Goal: Task Accomplishment & Management: Manage account settings

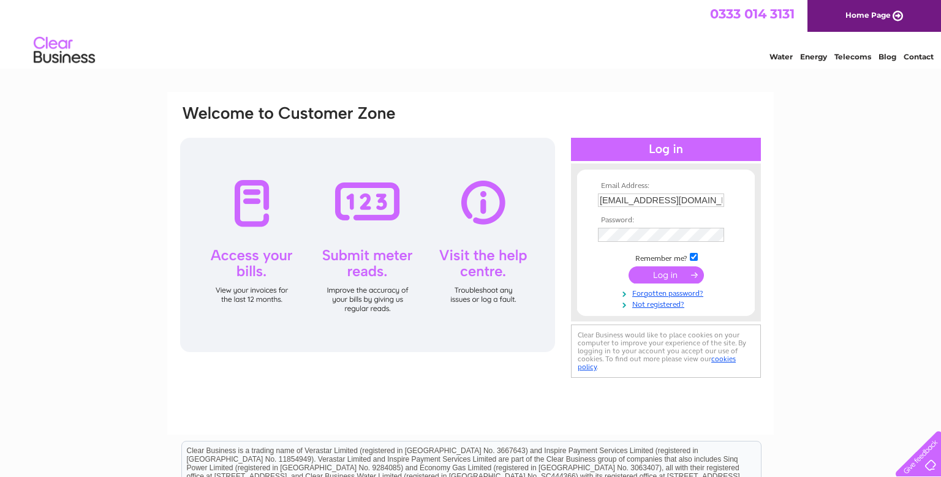
click at [663, 276] on input "submit" at bounding box center [665, 274] width 75 height 17
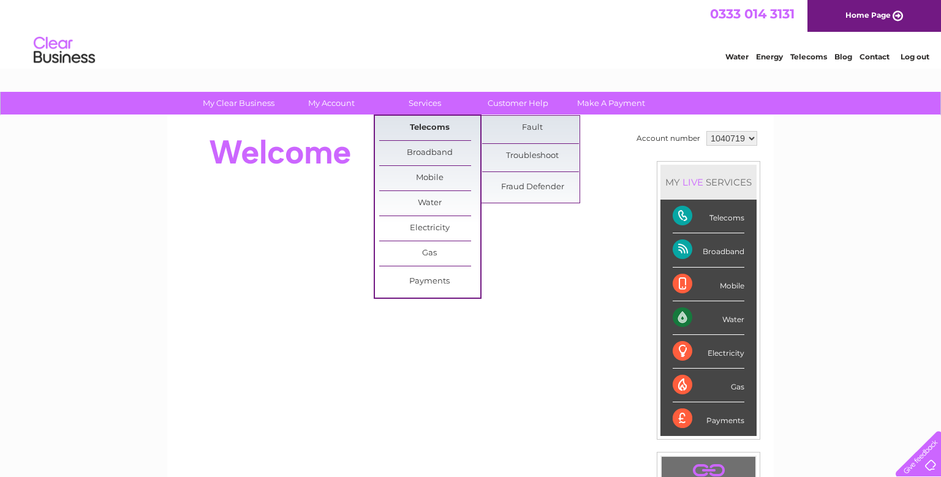
click at [434, 122] on link "Telecoms" at bounding box center [429, 128] width 101 height 24
click at [432, 129] on link "Telecoms" at bounding box center [429, 128] width 101 height 24
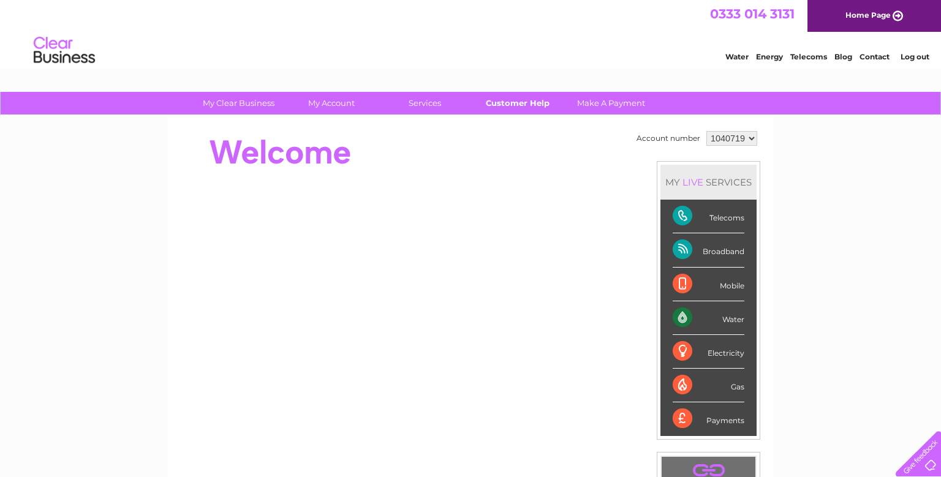
click at [492, 102] on link "Customer Help" at bounding box center [517, 103] width 101 height 23
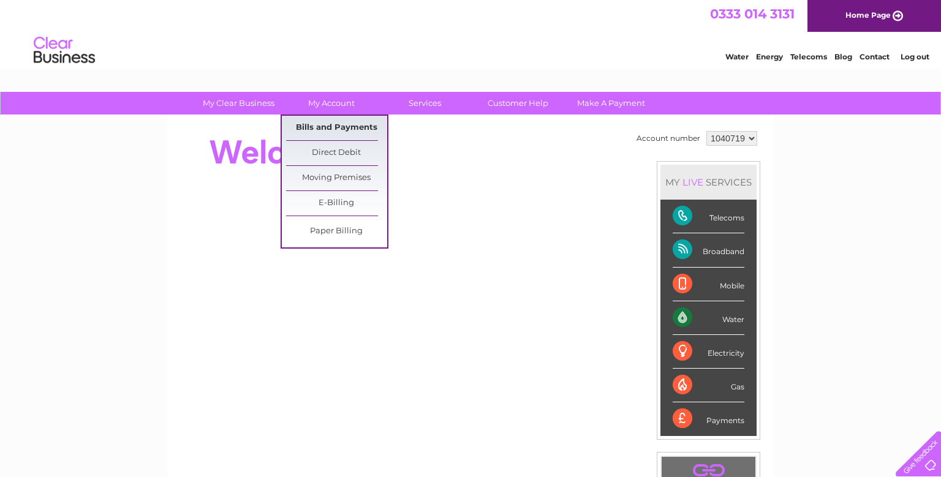
click at [328, 123] on link "Bills and Payments" at bounding box center [336, 128] width 101 height 24
click at [353, 102] on link "My Account" at bounding box center [331, 103] width 101 height 23
click at [326, 135] on link "Bills and Payments" at bounding box center [336, 128] width 101 height 24
click at [329, 135] on link "Bills and Payments" at bounding box center [336, 128] width 101 height 24
click at [317, 127] on link "Bills and Payments" at bounding box center [336, 128] width 101 height 24
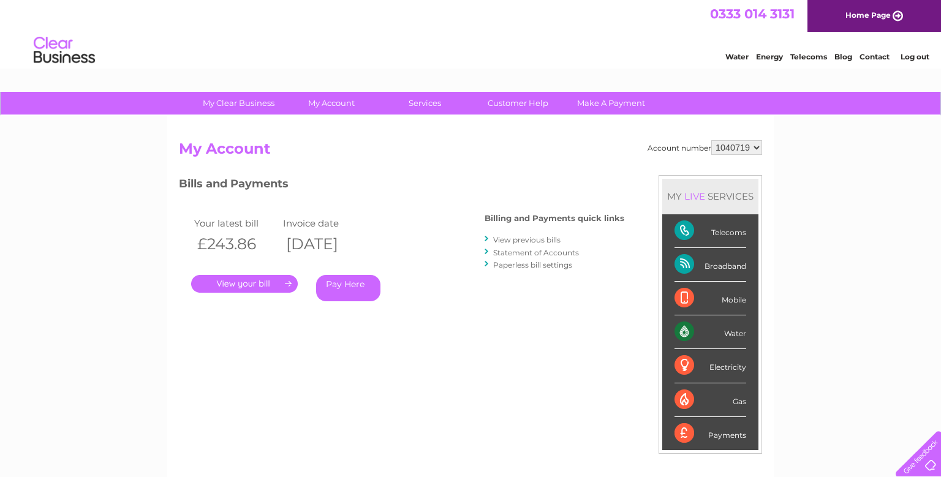
click at [280, 286] on link "." at bounding box center [244, 284] width 107 height 18
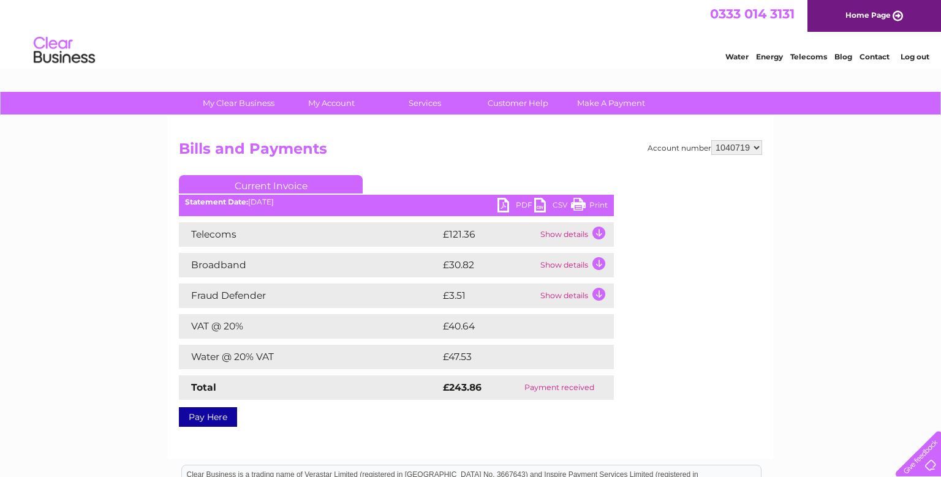
click at [586, 235] on td "Show details" at bounding box center [575, 234] width 77 height 24
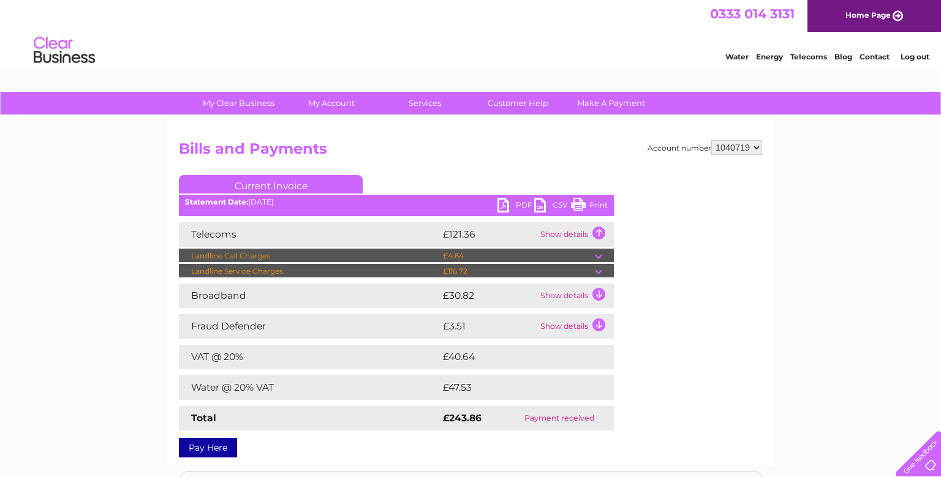
click at [599, 268] on td at bounding box center [604, 271] width 19 height 15
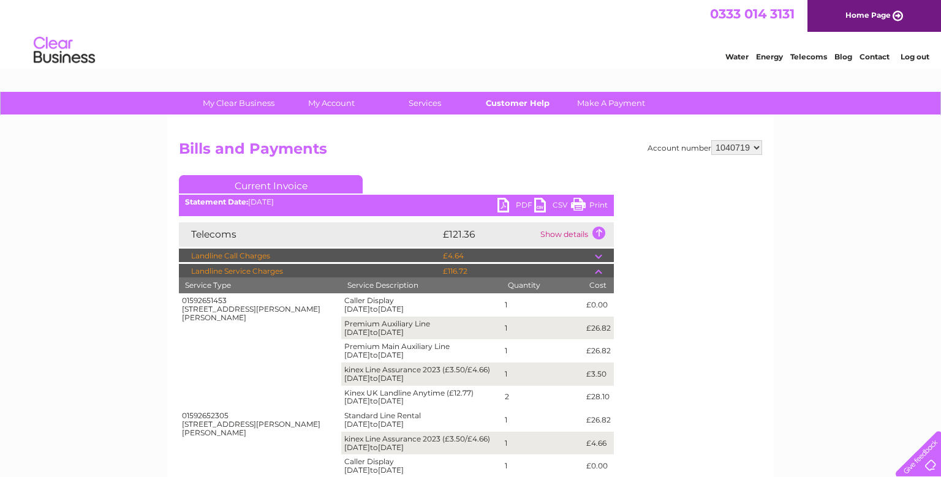
click at [524, 109] on link "Customer Help" at bounding box center [517, 103] width 101 height 23
